Goal: Task Accomplishment & Management: Manage account settings

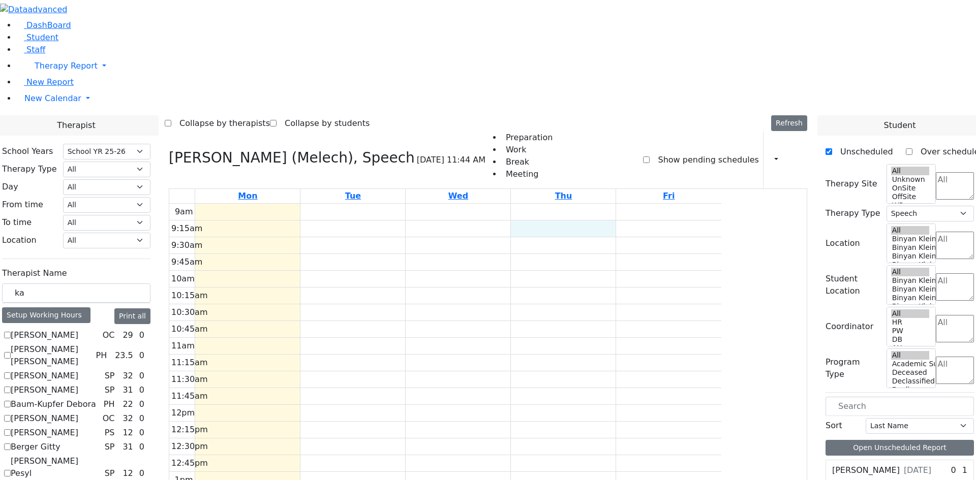
select select "212"
select select "3"
drag, startPoint x: 187, startPoint y: 181, endPoint x: 104, endPoint y: 183, distance: 83.4
click at [150, 284] on input "ka" at bounding box center [76, 293] width 148 height 19
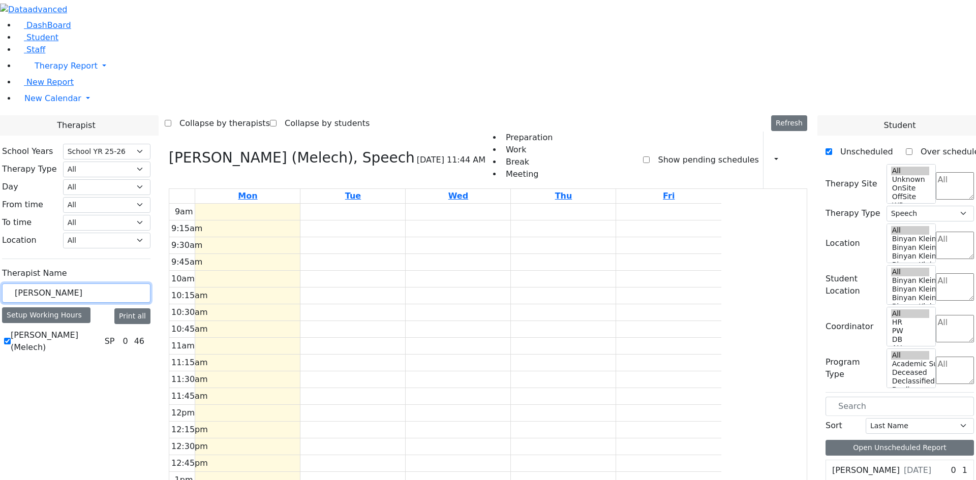
type input "[PERSON_NAME]"
click at [101, 329] on label "[PERSON_NAME] (Melech)" at bounding box center [56, 341] width 90 height 24
click at [11, 338] on input "[PERSON_NAME] (Melech)" at bounding box center [7, 341] width 7 height 7
checkbox input "false"
select select
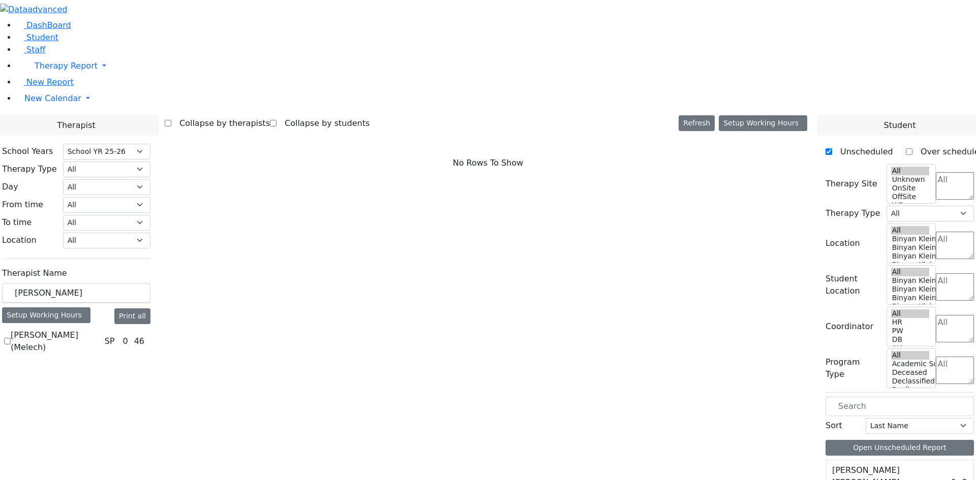
click at [101, 329] on label "[PERSON_NAME] (Melech)" at bounding box center [56, 341] width 90 height 24
click at [11, 338] on input "[PERSON_NAME] (Melech)" at bounding box center [7, 341] width 7 height 7
checkbox input "true"
select select "3"
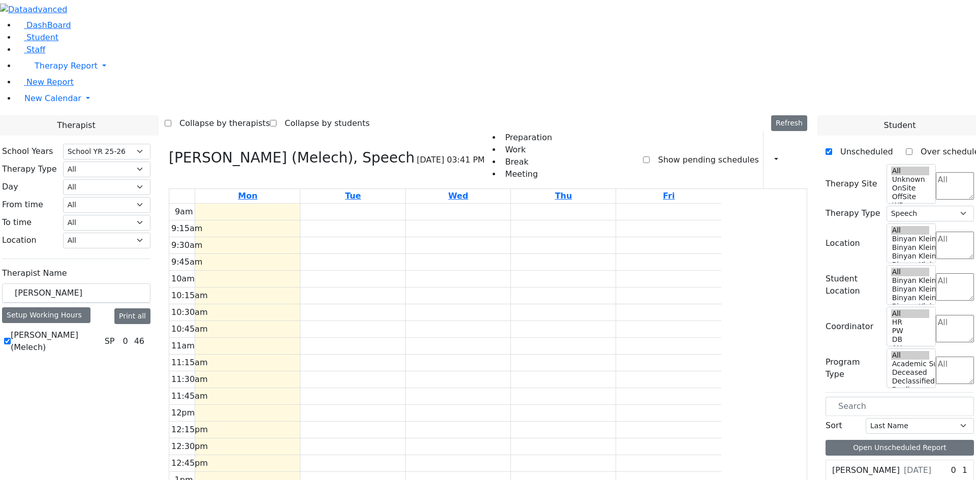
click at [654, 152] on label "Show pending schedules" at bounding box center [703, 160] width 109 height 16
click at [649, 157] on input "Show pending schedules" at bounding box center [646, 160] width 7 height 7
checkbox input "true"
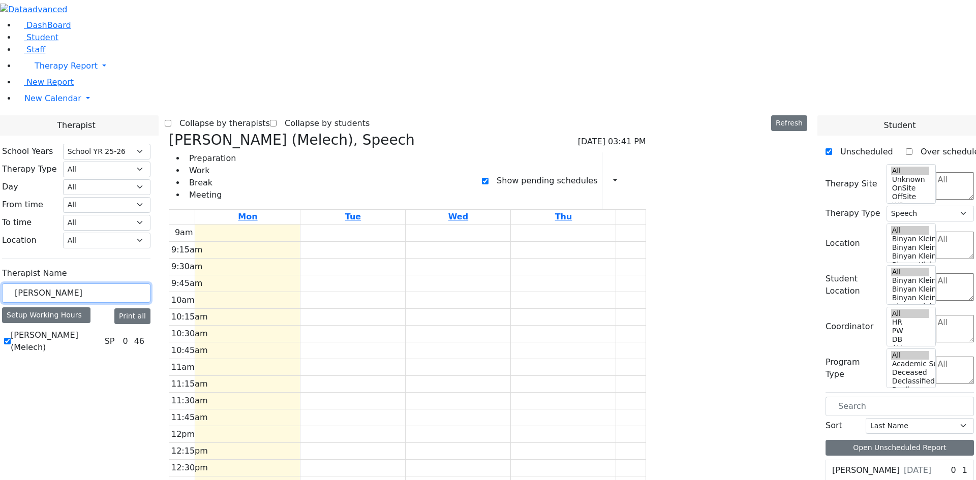
drag, startPoint x: 176, startPoint y: 179, endPoint x: 66, endPoint y: 180, distance: 110.8
type input "[DEMOGRAPHIC_DATA]"
click at [78, 329] on label "[PERSON_NAME]" at bounding box center [45, 335] width 68 height 12
click at [11, 332] on input "[PERSON_NAME]" at bounding box center [7, 335] width 7 height 7
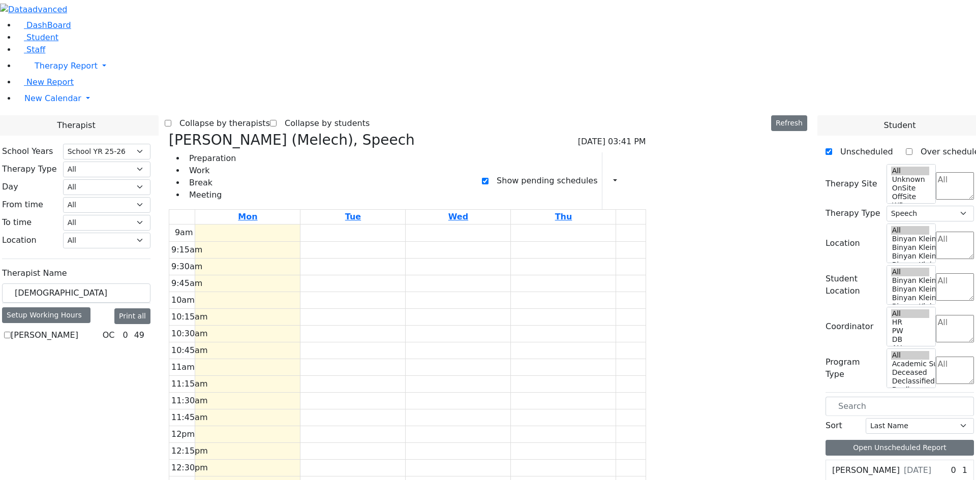
checkbox input "true"
select select "1"
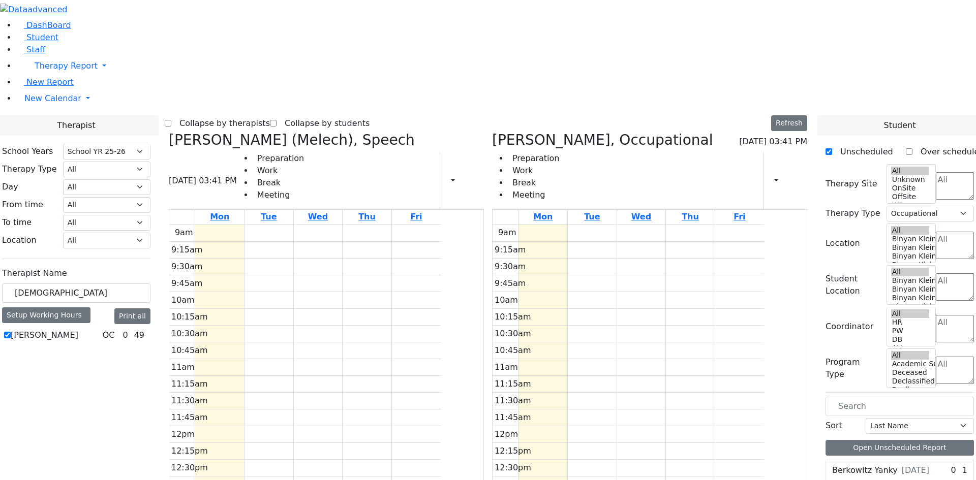
click at [492, 132] on icon at bounding box center [492, 140] width 0 height 17
select select
checkbox input "false"
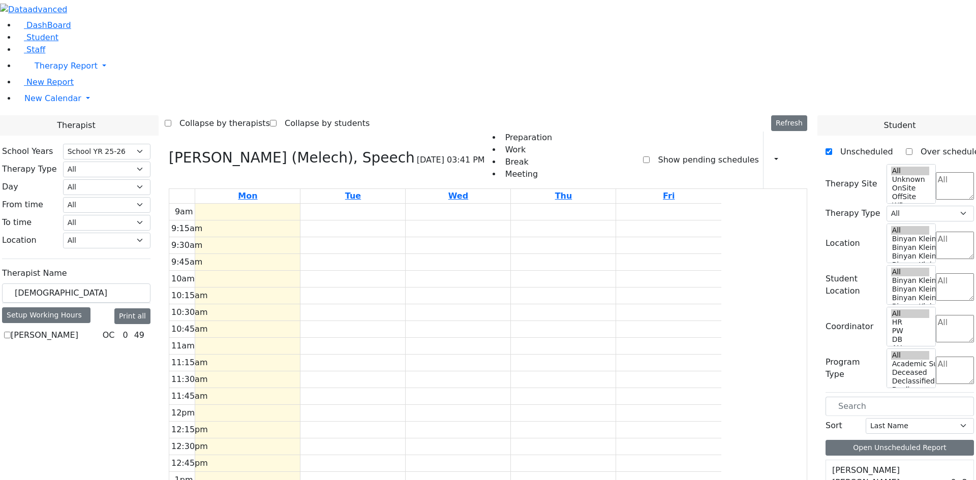
click at [169, 149] on icon at bounding box center [169, 157] width 0 height 17
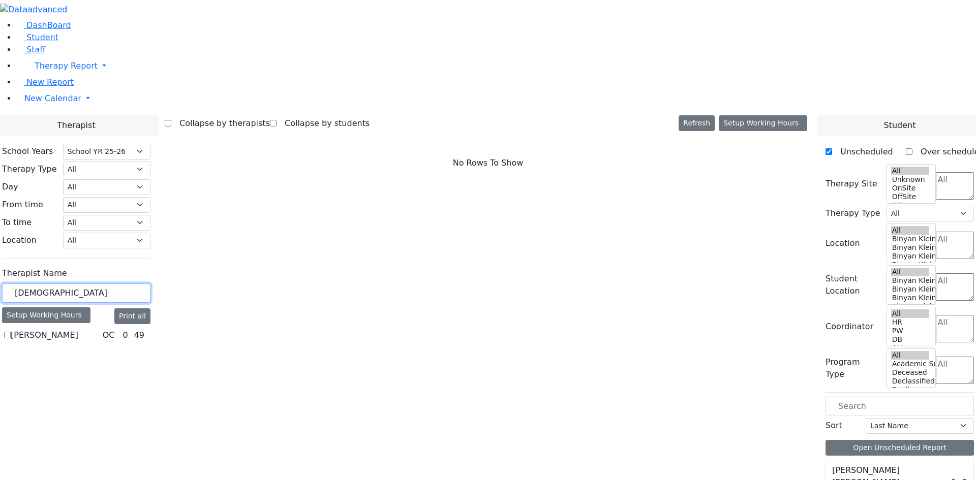
drag, startPoint x: 181, startPoint y: 178, endPoint x: 87, endPoint y: 174, distance: 94.1
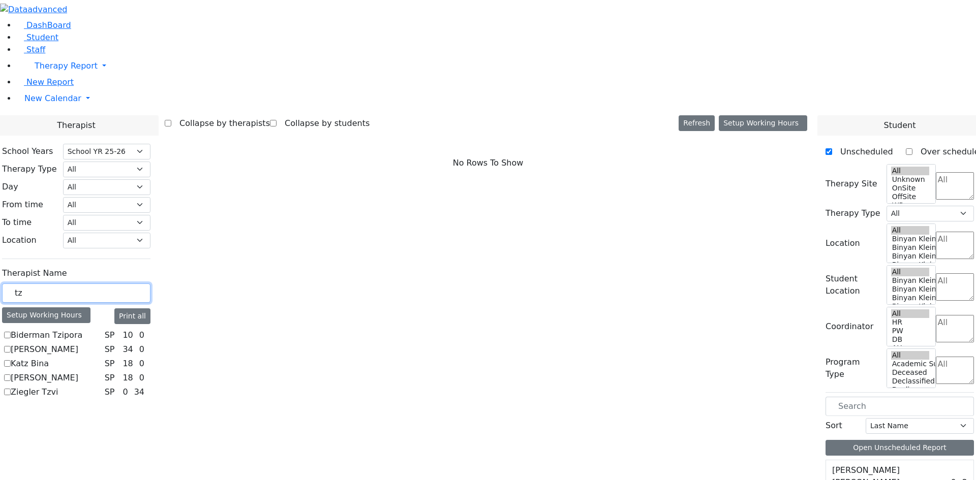
type input "t"
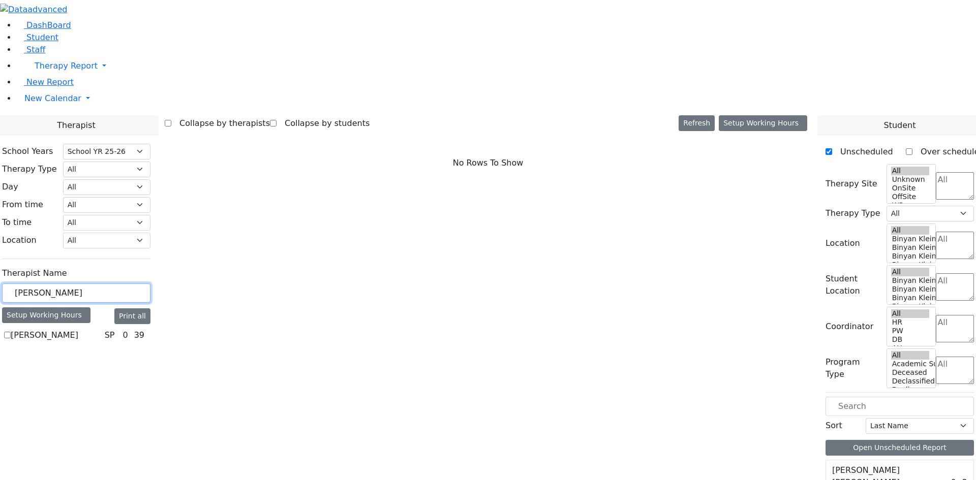
drag, startPoint x: 159, startPoint y: 174, endPoint x: 87, endPoint y: 173, distance: 71.7
type input "Y"
type input "[PERSON_NAME]"
drag, startPoint x: 186, startPoint y: 173, endPoint x: 4, endPoint y: 167, distance: 182.0
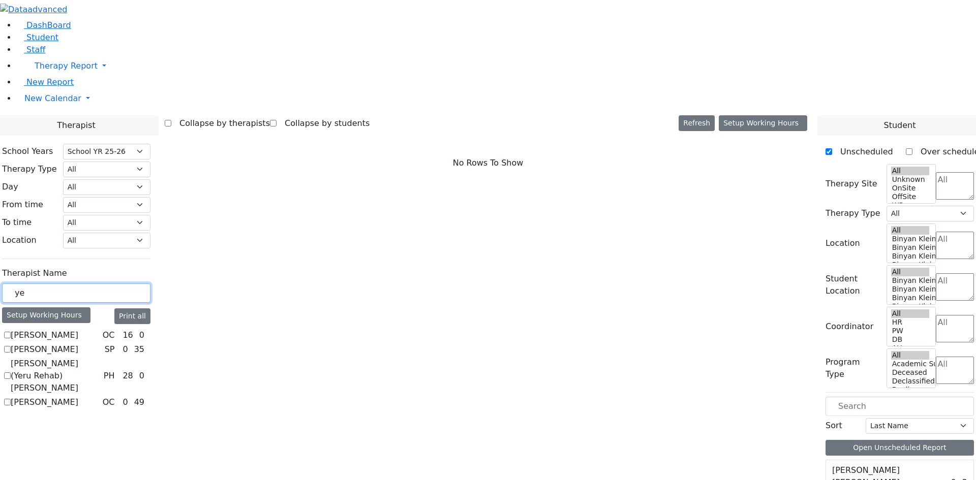
type input "y"
